Goal: Communication & Community: Participate in discussion

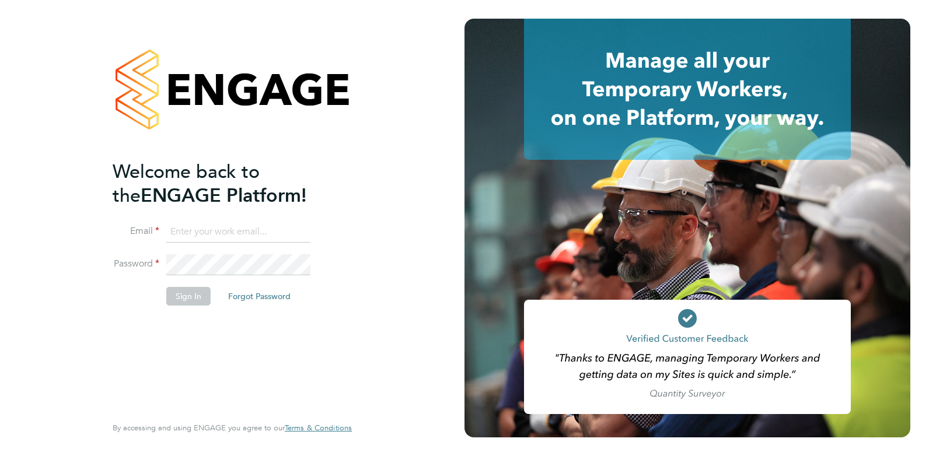
click at [208, 232] on input at bounding box center [238, 232] width 144 height 21
type input "charlienunn@jjfox.com"
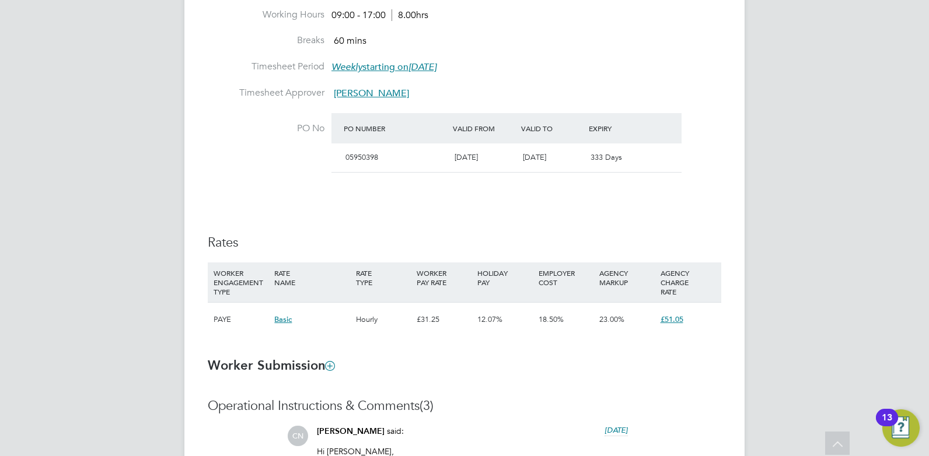
scroll to position [758, 0]
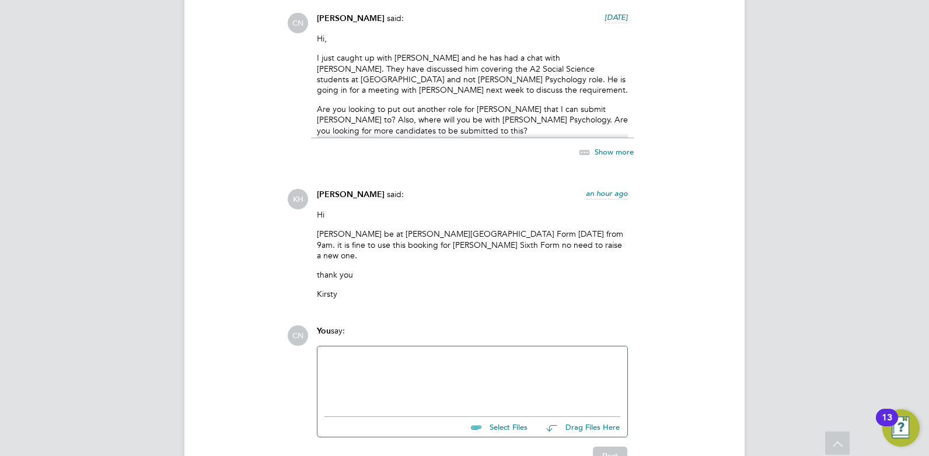
click at [352, 355] on div at bounding box center [472, 379] width 296 height 50
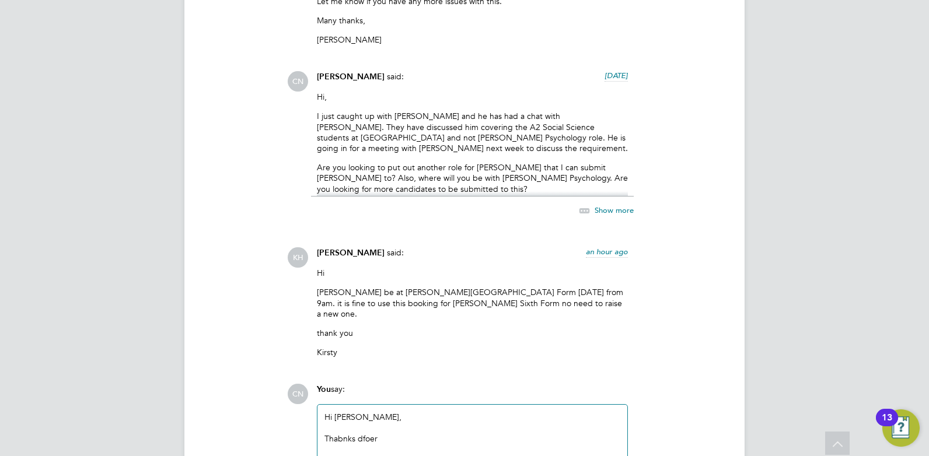
scroll to position [1131, 0]
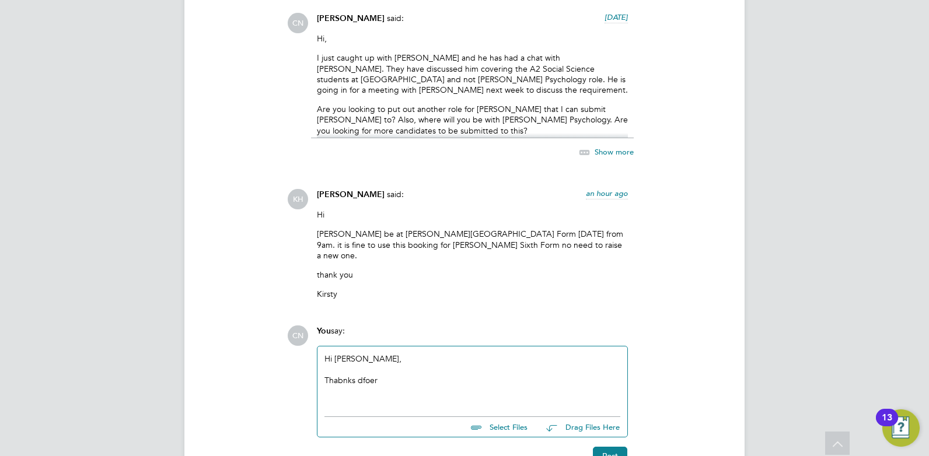
click at [401, 375] on div "Thabnks dfoer" at bounding box center [472, 380] width 296 height 11
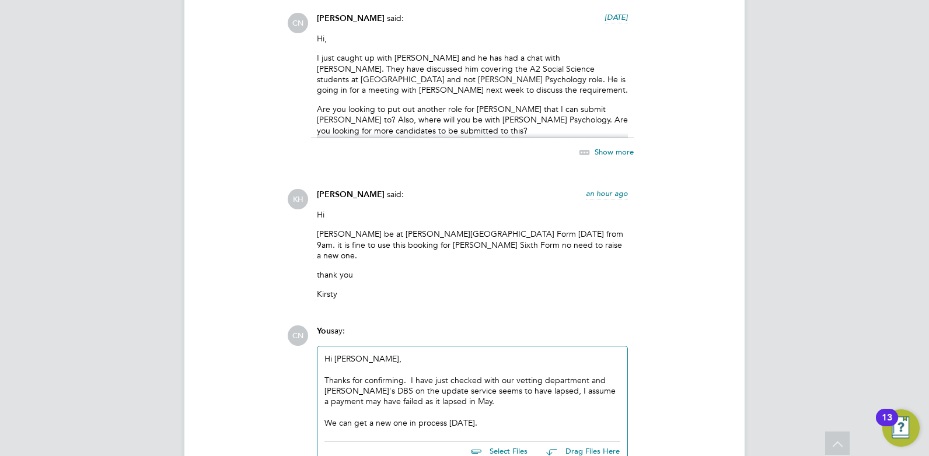
click at [540, 383] on div "Thanks for confirming. I have just checked with our vetting department and [PER…" at bounding box center [472, 391] width 296 height 32
click at [468, 390] on div "Thanks for confirming. I have just checked with our vetting department and [PER…" at bounding box center [472, 391] width 296 height 32
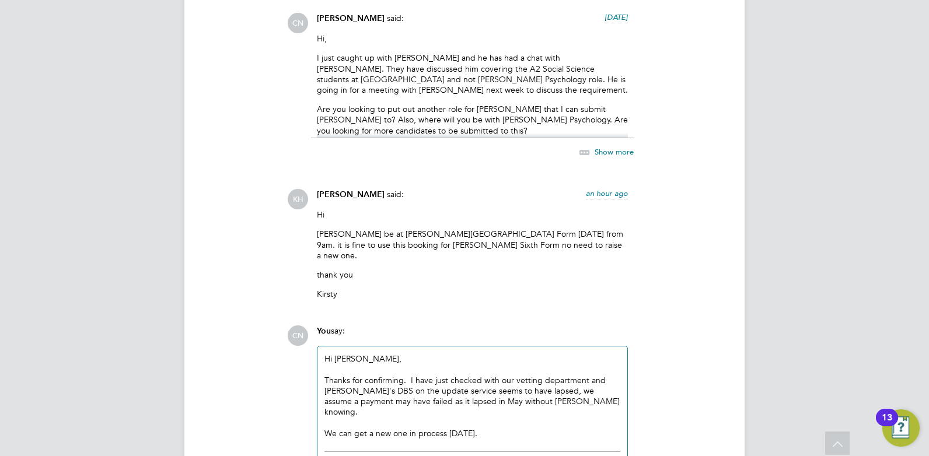
click at [474, 428] on div "We can get a new one in process [DATE]." at bounding box center [472, 433] width 296 height 11
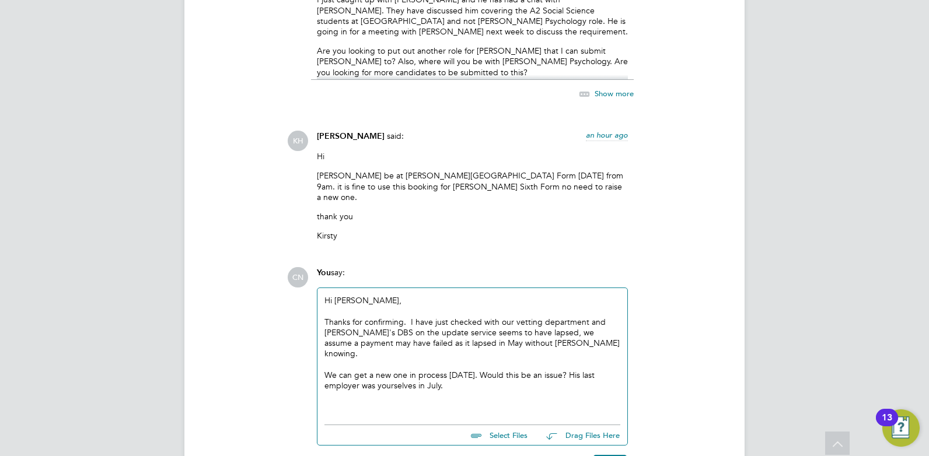
scroll to position [1246, 0]
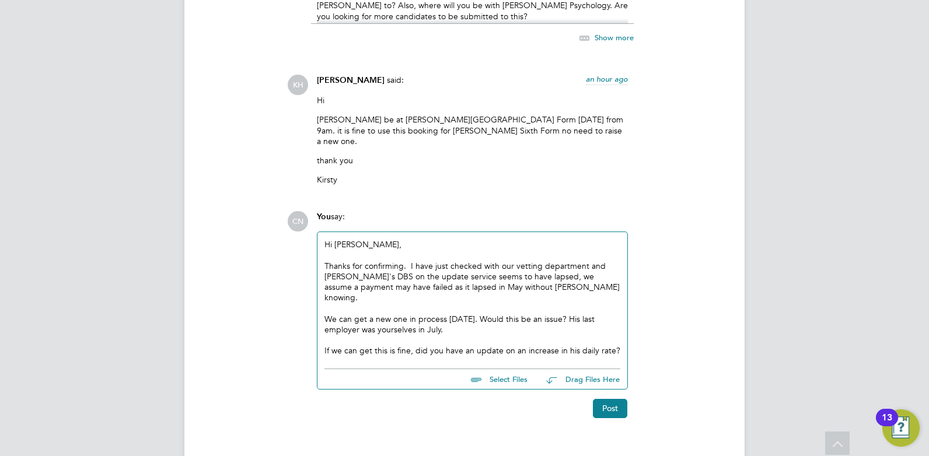
click at [620, 345] on div "If we can get this is fine, did you have an update on an increase in his daily …" at bounding box center [472, 350] width 296 height 11
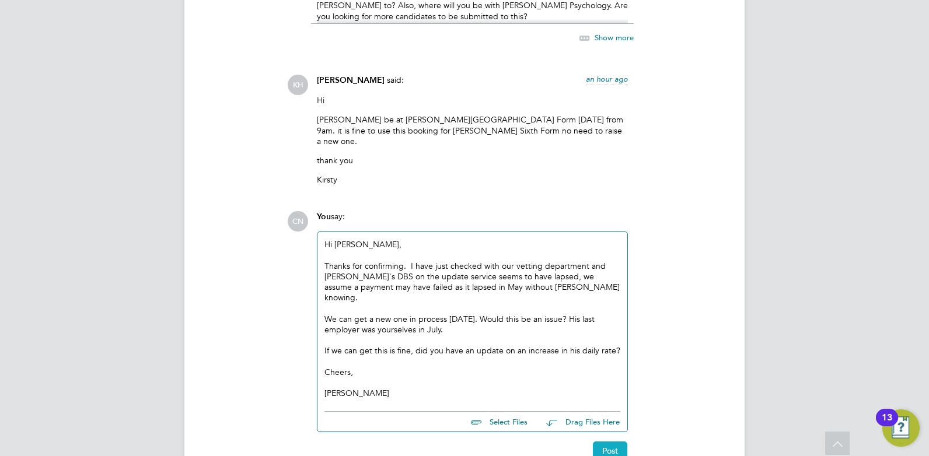
click at [610, 442] on button "Post" at bounding box center [610, 451] width 34 height 19
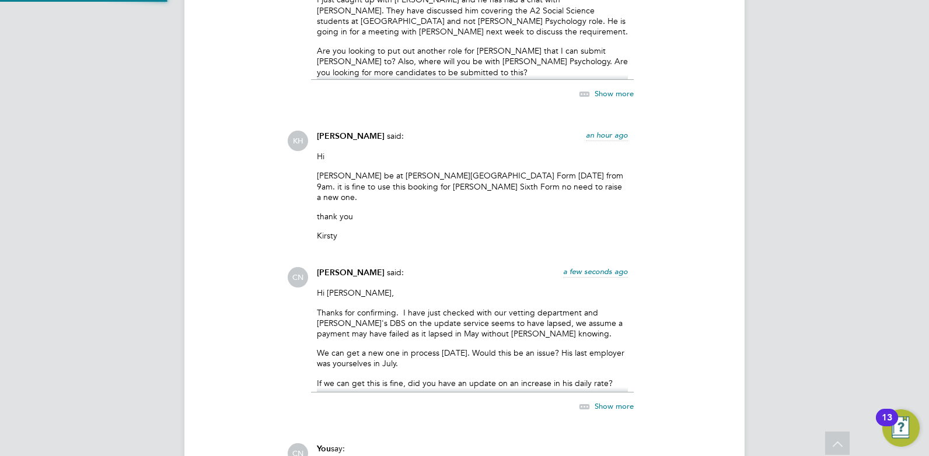
scroll to position [1366, 0]
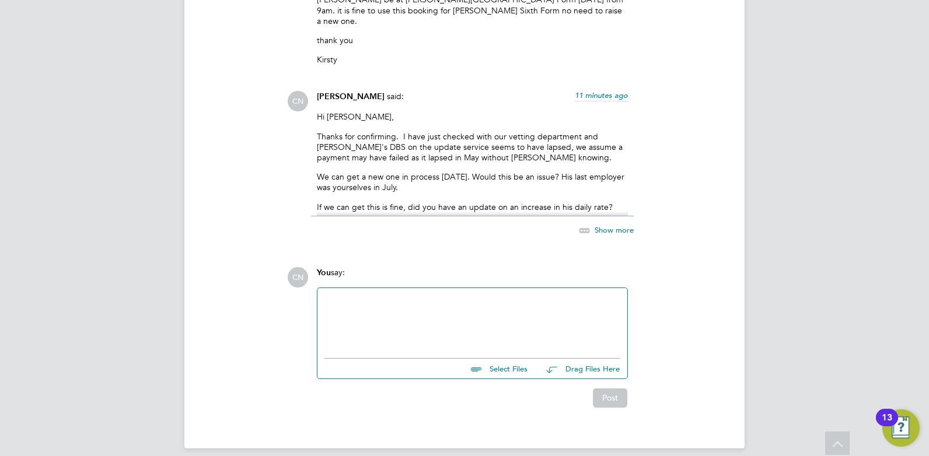
click at [631, 225] on div "Show more" at bounding box center [594, 230] width 80 height 15
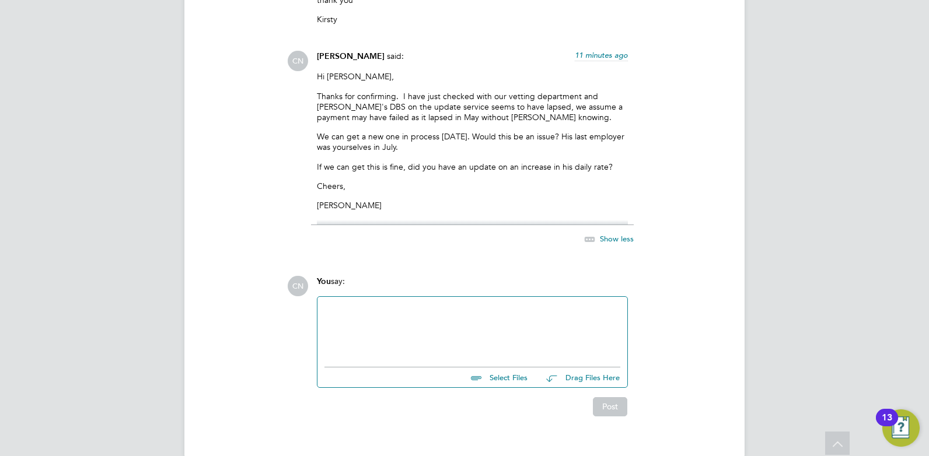
scroll to position [1415, 0]
